Goal: Information Seeking & Learning: Learn about a topic

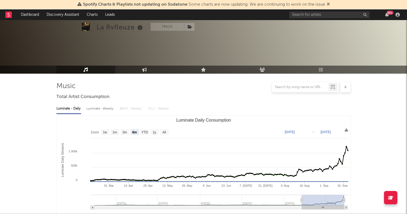
select select "6m"
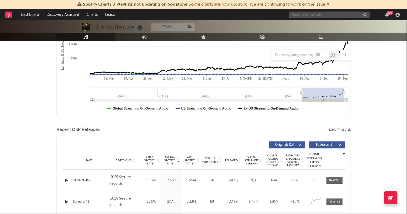
click at [309, 16] on input "text" at bounding box center [329, 15] width 80 height 7
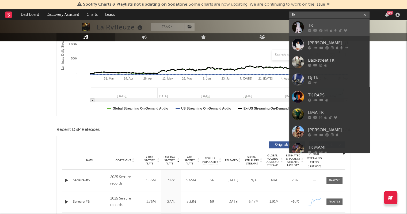
type input "tk"
click at [296, 24] on div at bounding box center [298, 27] width 12 height 12
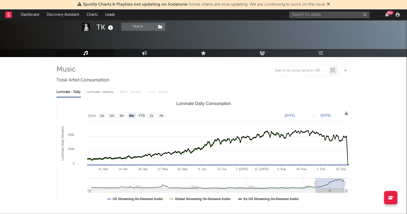
scroll to position [16, 0]
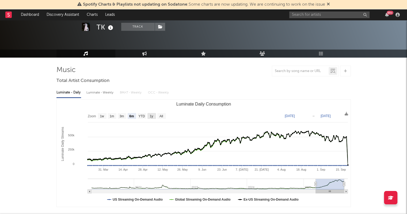
click at [154, 117] on rect "Luminate Daily Consumption" at bounding box center [152, 116] width 9 height 6
select select "1y"
type input "2024-09-20"
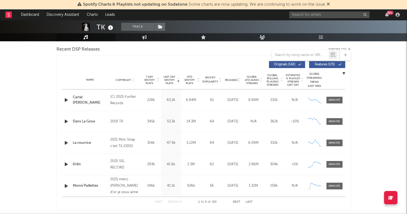
scroll to position [188, 0]
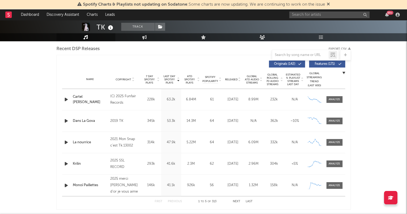
click at [157, 78] on div at bounding box center [158, 80] width 3 height 10
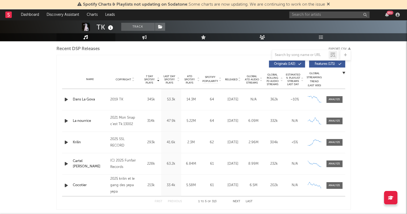
click at [157, 78] on div at bounding box center [158, 80] width 3 height 10
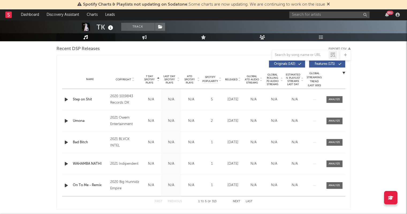
click at [157, 81] on div at bounding box center [158, 80] width 3 height 10
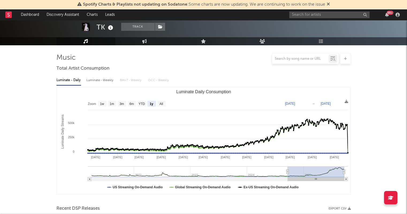
scroll to position [0, 0]
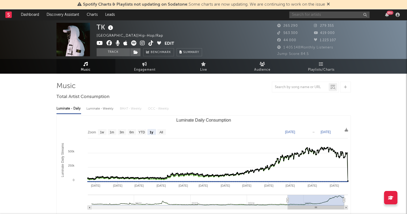
click at [324, 14] on input "text" at bounding box center [329, 15] width 80 height 7
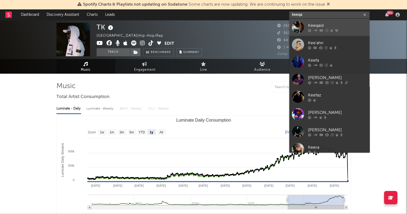
type input "keeqa"
click at [305, 26] on link "Keeqaid" at bounding box center [329, 26] width 80 height 17
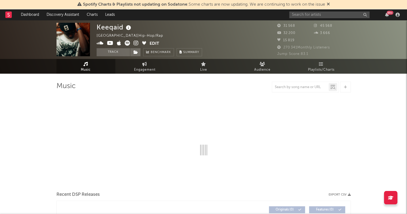
select select "6m"
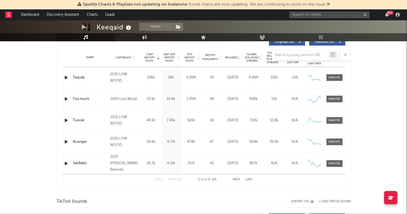
scroll to position [210, 0]
click at [198, 59] on div at bounding box center [203, 55] width 295 height 11
click at [197, 51] on div at bounding box center [203, 55] width 295 height 11
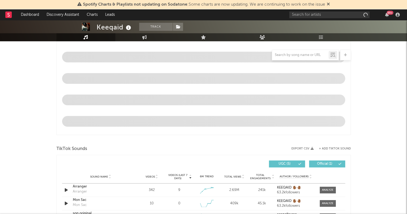
select select "6m"
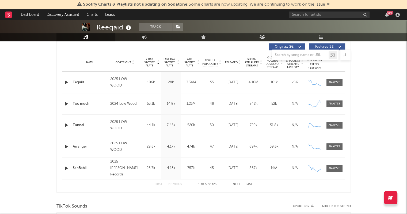
scroll to position [205, 0]
click at [198, 64] on icon at bounding box center [198, 64] width 3 height 2
